Goal: Task Accomplishment & Management: Complete application form

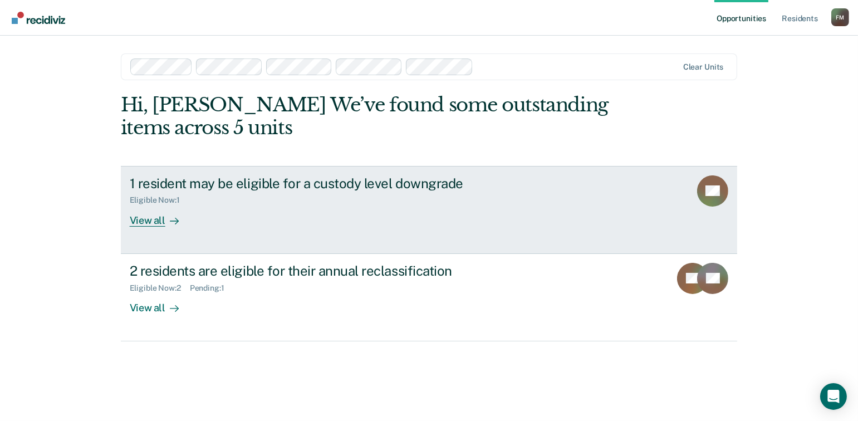
click at [144, 220] on div "View all" at bounding box center [161, 216] width 62 height 22
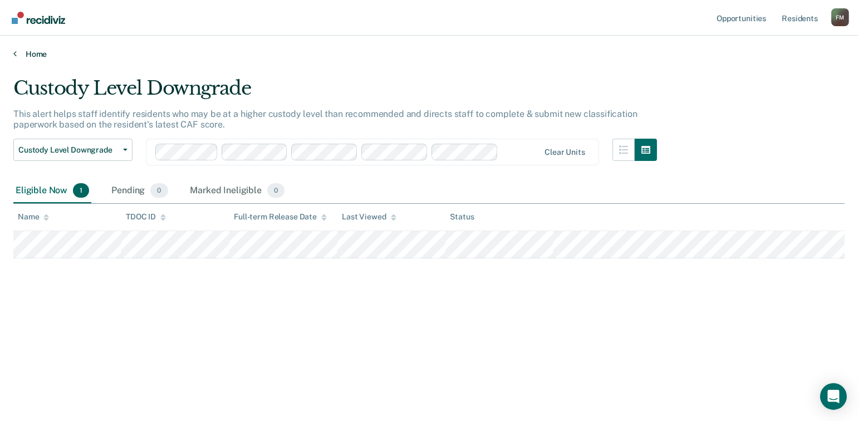
click at [16, 52] on link "Home" at bounding box center [428, 54] width 831 height 10
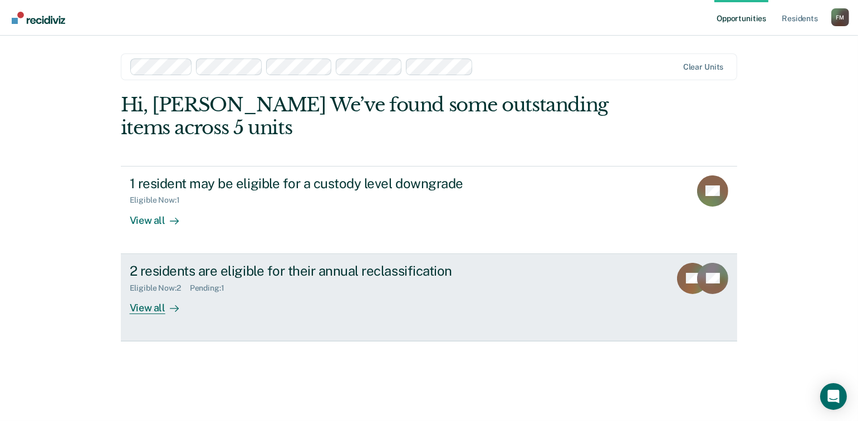
click at [145, 308] on div "View all" at bounding box center [161, 303] width 62 height 22
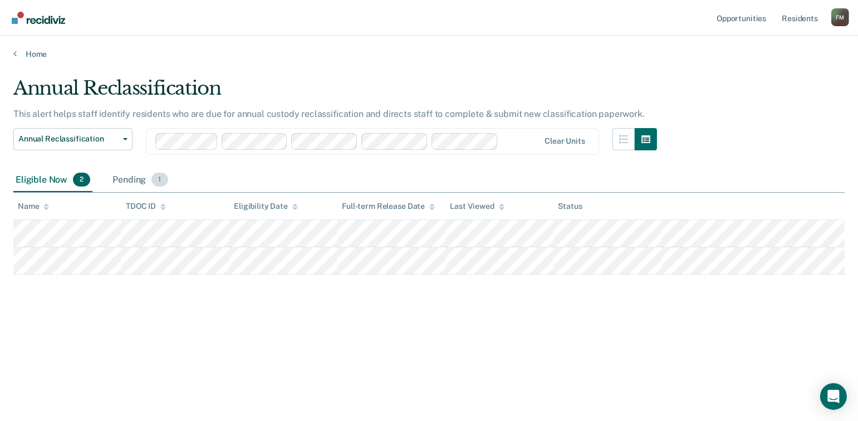
click at [131, 178] on div "Pending 1" at bounding box center [140, 180] width 60 height 24
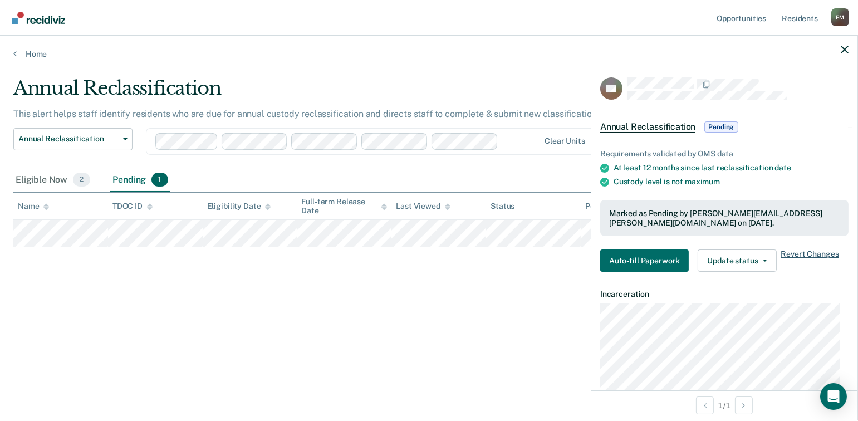
click at [804, 253] on span "Revert Changes" at bounding box center [810, 260] width 58 height 22
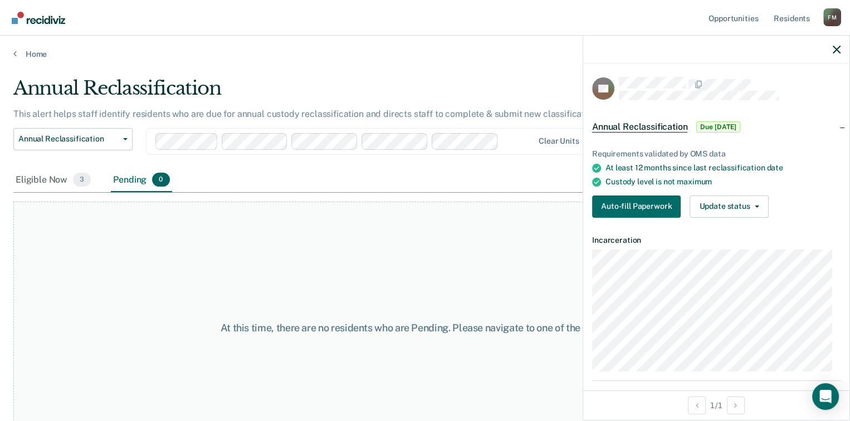
click at [344, 252] on div "At this time, there are no residents who are Pending. Please navigate to one of…" at bounding box center [424, 328] width 823 height 252
click at [835, 50] on icon "button" at bounding box center [836, 50] width 8 height 8
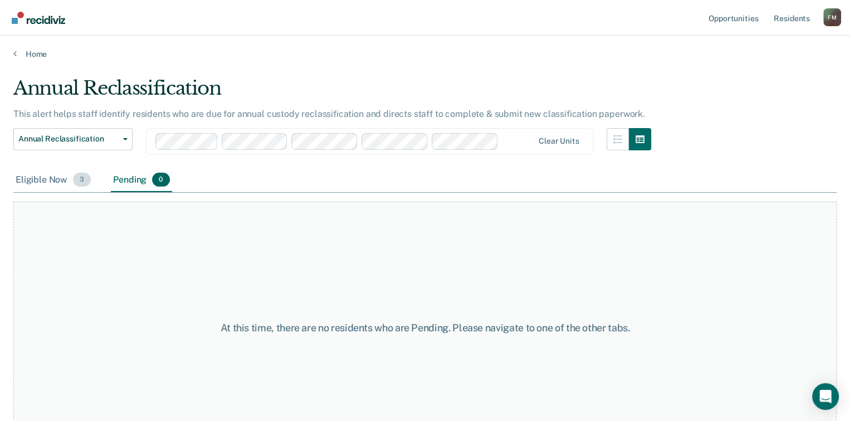
click at [46, 182] on div "Eligible Now 3" at bounding box center [53, 180] width 80 height 24
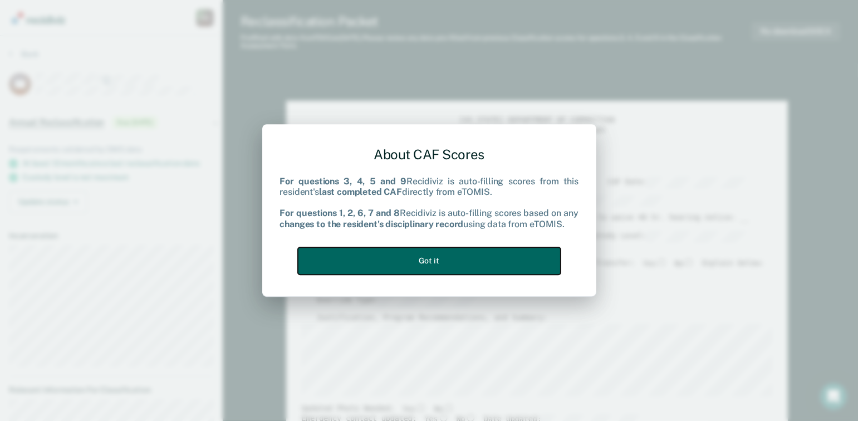
click at [434, 267] on button "Got it" at bounding box center [429, 260] width 263 height 27
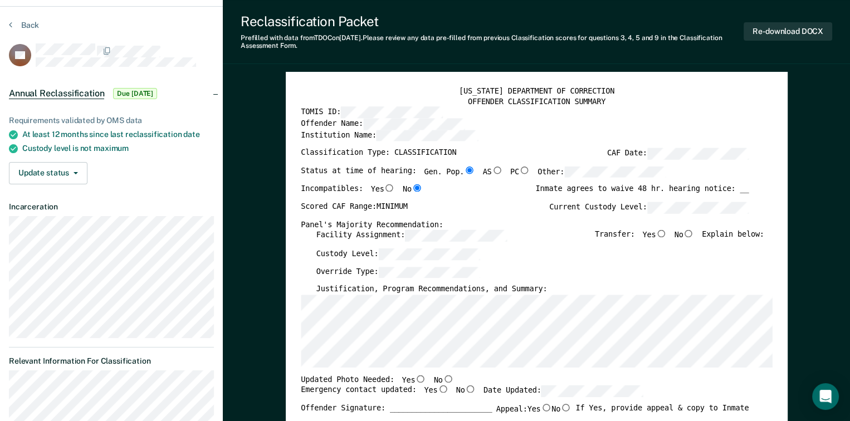
scroll to position [56, 0]
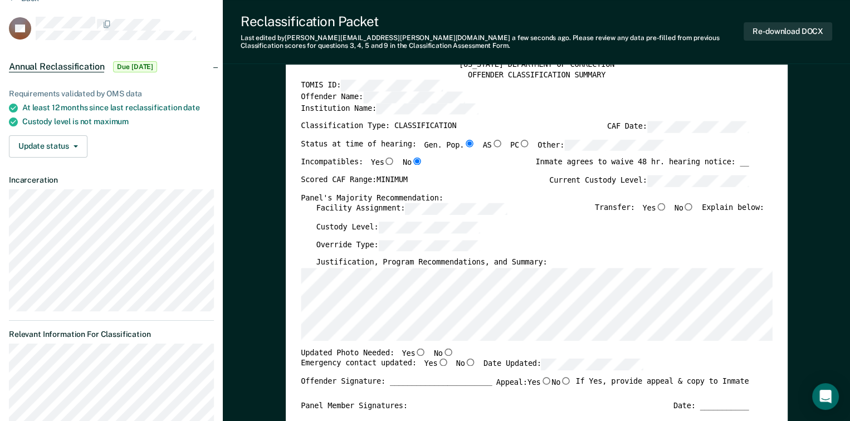
type textarea "x"
